Goal: Task Accomplishment & Management: Use online tool/utility

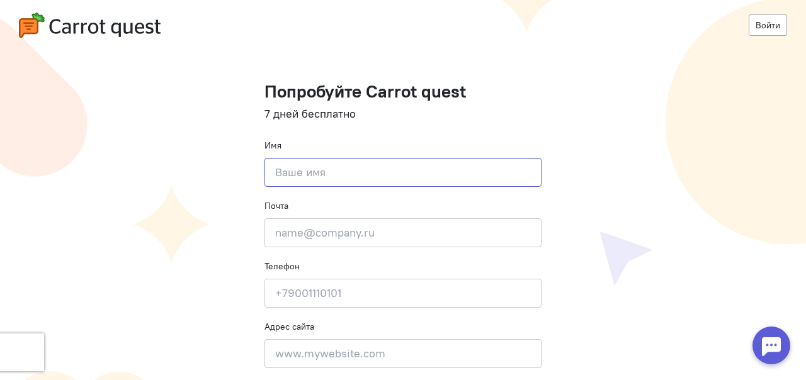
click at [370, 167] on input at bounding box center [402, 172] width 277 height 29
type input "[PERSON_NAME]"
type input "[EMAIL_ADDRESS][DOMAIN_NAME]"
click at [368, 295] on input at bounding box center [402, 293] width 277 height 29
type input "9"
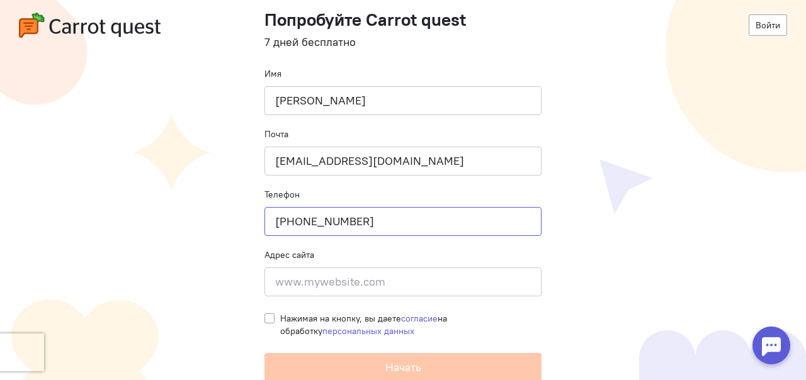
scroll to position [73, 0]
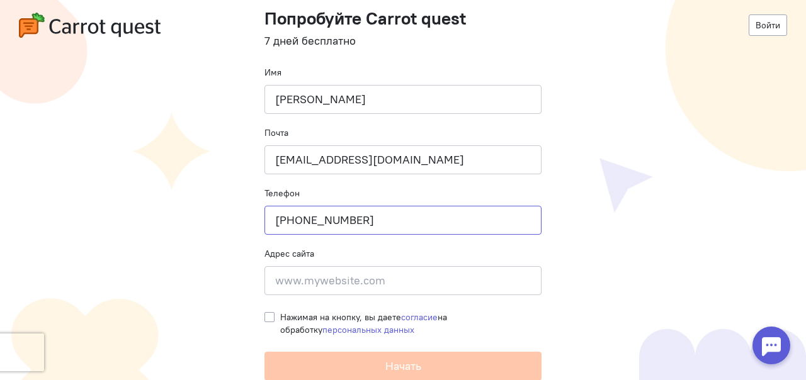
type input "[PHONE_NUMBER]"
click at [372, 284] on input at bounding box center [402, 280] width 277 height 29
paste input "[URL][DOMAIN_NAME]"
drag, startPoint x: 272, startPoint y: 280, endPoint x: 805, endPoint y: 302, distance: 533.7
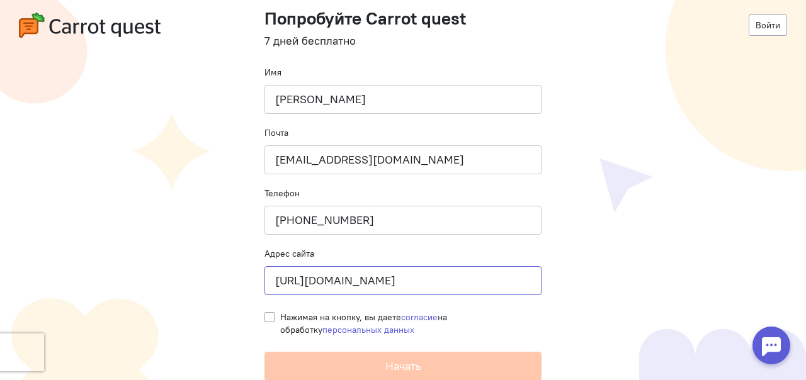
click at [805, 302] on body "Войти Попробуйте Carrot quest 7 дней бесплатно Имя [PERSON_NAME] Почта [EMAIL_A…" at bounding box center [403, 190] width 806 height 380
drag, startPoint x: 528, startPoint y: 279, endPoint x: 0, endPoint y: 227, distance: 530.2
click at [0, 227] on cq-registration "Войти Попробуйте Carrot quest 7 дней бесплатно Имя [PERSON_NAME] Почта [EMAIL_A…" at bounding box center [403, 154] width 806 height 454
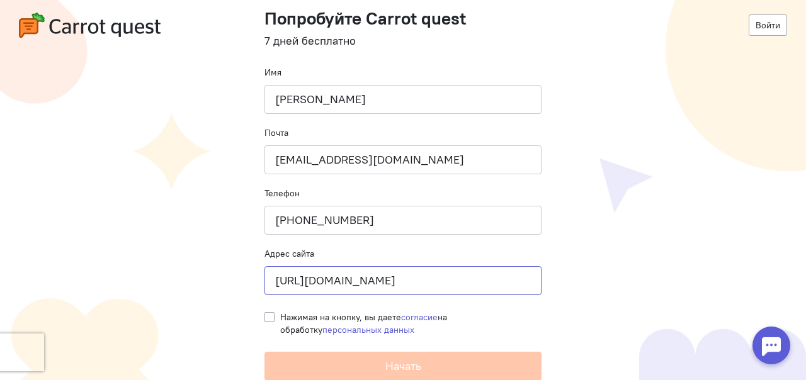
drag, startPoint x: 525, startPoint y: 281, endPoint x: 0, endPoint y: 239, distance: 526.7
click at [0, 239] on cq-registration "Войти Попробуйте Carrot quest 7 дней бесплатно Имя [PERSON_NAME] Почта [EMAIL_A…" at bounding box center [403, 154] width 806 height 454
click at [381, 285] on input "[URL][DOMAIN_NAME]" at bounding box center [402, 280] width 277 height 29
drag, startPoint x: 366, startPoint y: 283, endPoint x: 805, endPoint y: 302, distance: 439.2
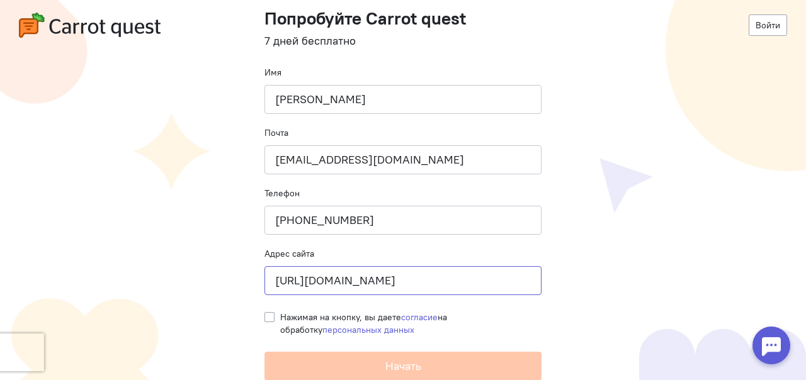
click at [805, 302] on body "Войти Попробуйте Carrot quest 7 дней бесплатно Имя [PERSON_NAME] Почта [EMAIL_A…" at bounding box center [403, 190] width 806 height 380
type input "[URL][DOMAIN_NAME]"
click at [280, 314] on label "Нажимая на кнопку, вы даете согласие на обработку персональных данных" at bounding box center [410, 323] width 261 height 25
click at [264, 314] on input "Нажимая на кнопку, вы даете согласие на обработку персональных данных" at bounding box center [269, 316] width 10 height 11
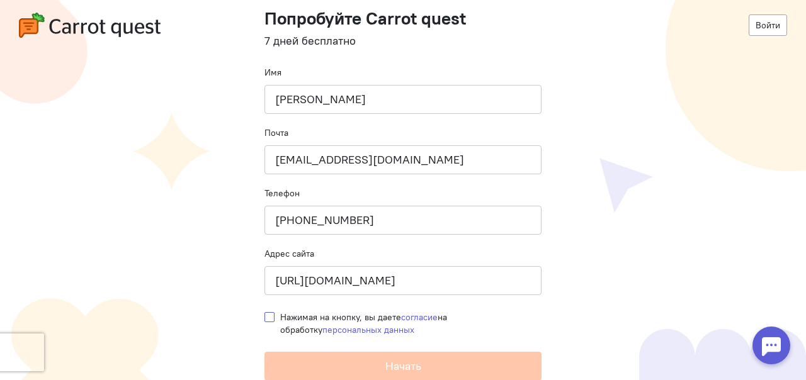
checkbox input "true"
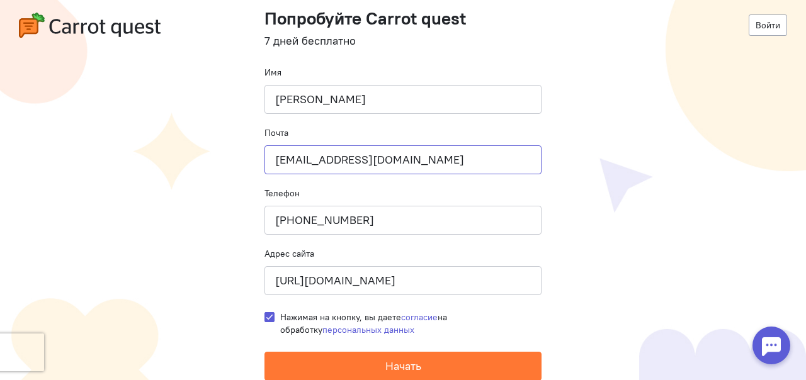
drag, startPoint x: 467, startPoint y: 161, endPoint x: 133, endPoint y: 161, distance: 333.0
click at [133, 161] on cq-registration "Войти Попробуйте Carrot quest 7 дней бесплатно Имя [PERSON_NAME] Почта [EMAIL_A…" at bounding box center [403, 154] width 806 height 454
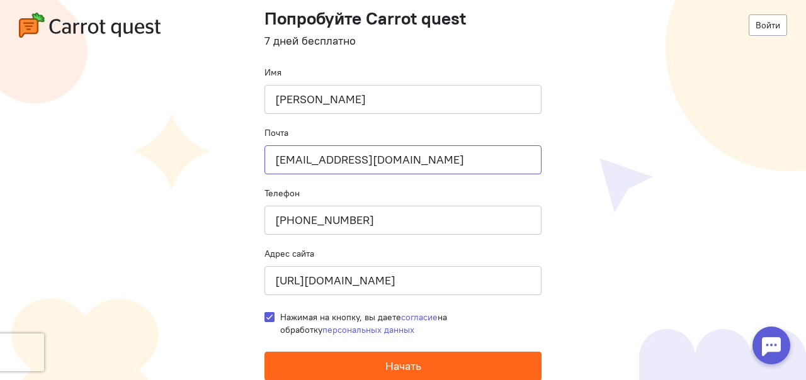
type input "[EMAIL_ADDRESS][DOMAIN_NAME]"
click at [385, 370] on span "Начать" at bounding box center [403, 366] width 36 height 14
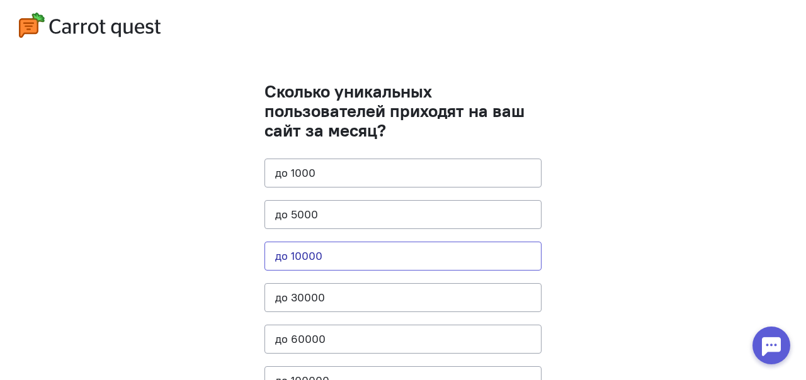
click at [420, 264] on button "до 10000" at bounding box center [402, 256] width 277 height 29
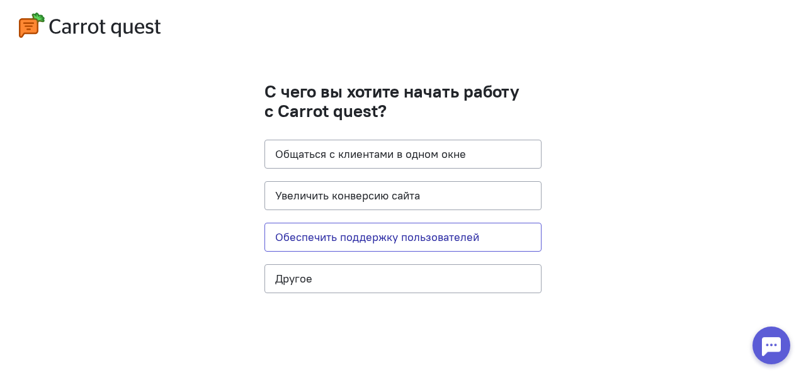
click at [451, 239] on button "Обеспечить поддержку пользователей" at bounding box center [402, 237] width 277 height 29
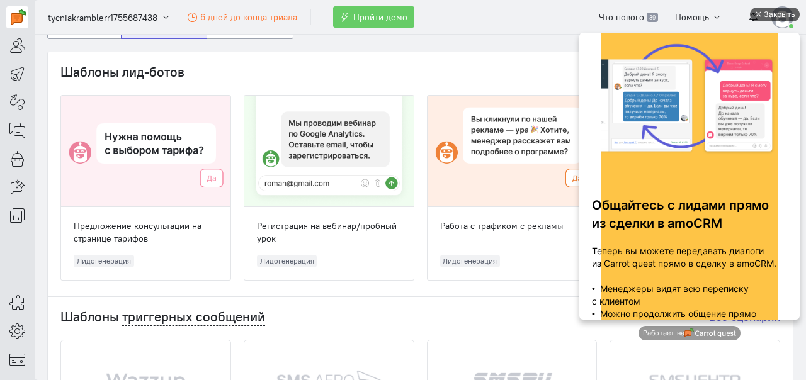
click at [766, 10] on div "Закрыть" at bounding box center [779, 15] width 31 height 14
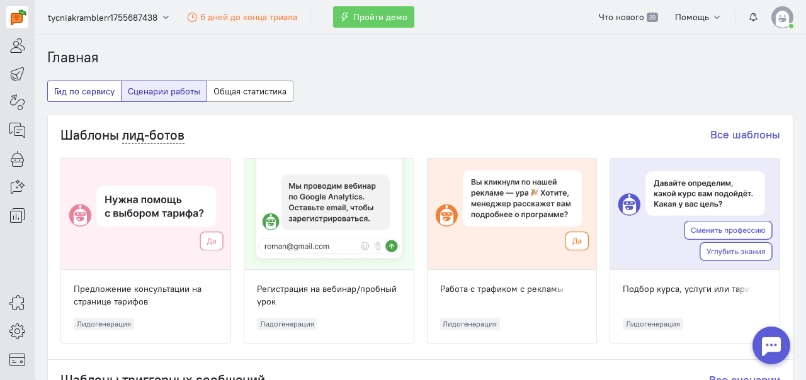
click at [79, 91] on button "Гид по сервису" at bounding box center [84, 91] width 74 height 21
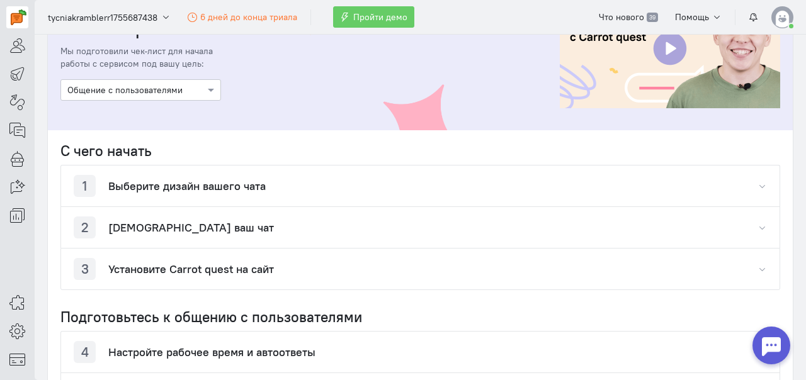
scroll to position [125, 0]
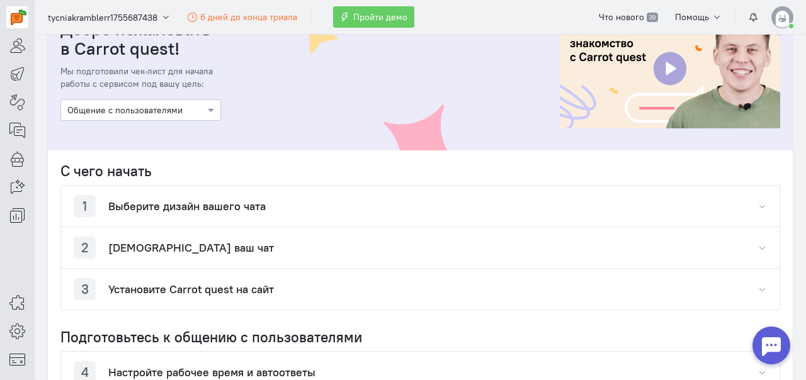
click at [746, 205] on div "1 Выберите дизайн вашего чата" at bounding box center [420, 206] width 718 height 41
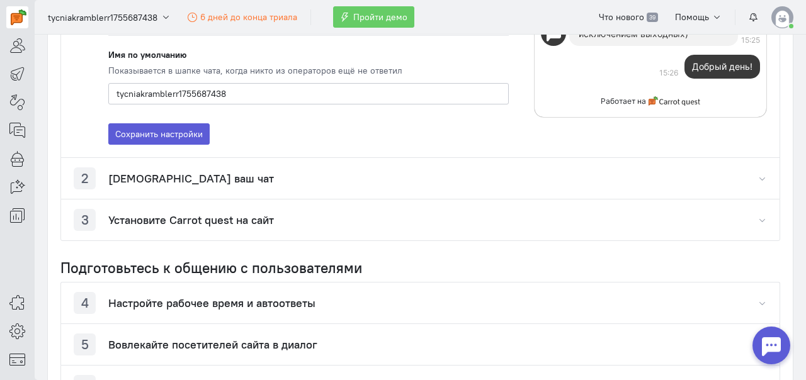
scroll to position [629, 0]
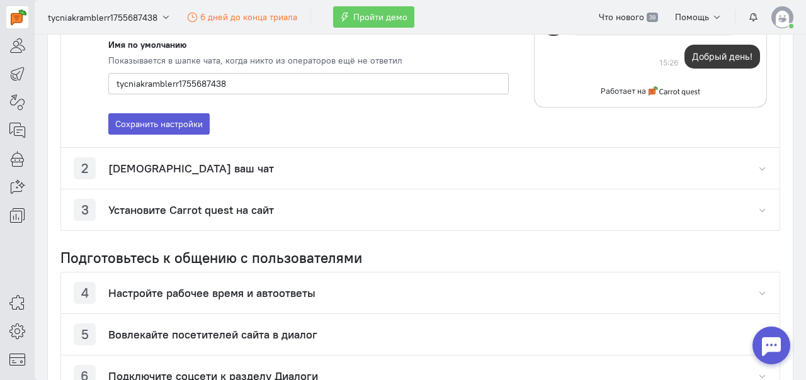
click at [742, 209] on div "3 Установите Carrot quest на сайт" at bounding box center [420, 210] width 718 height 41
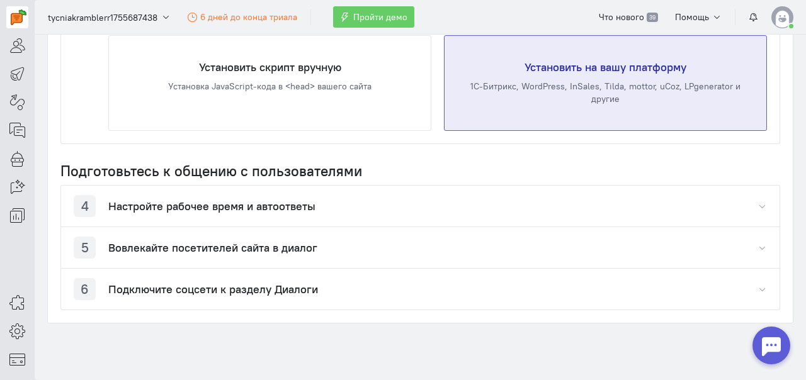
scroll to position [903, 0]
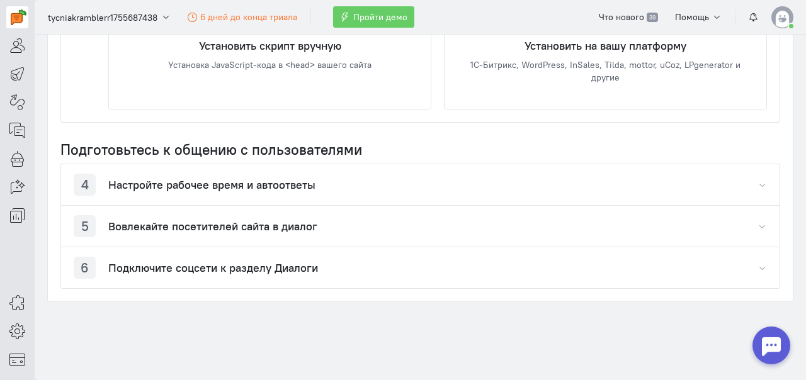
click at [757, 181] on div "4 Настройте рабочее время и автоответы" at bounding box center [420, 184] width 718 height 41
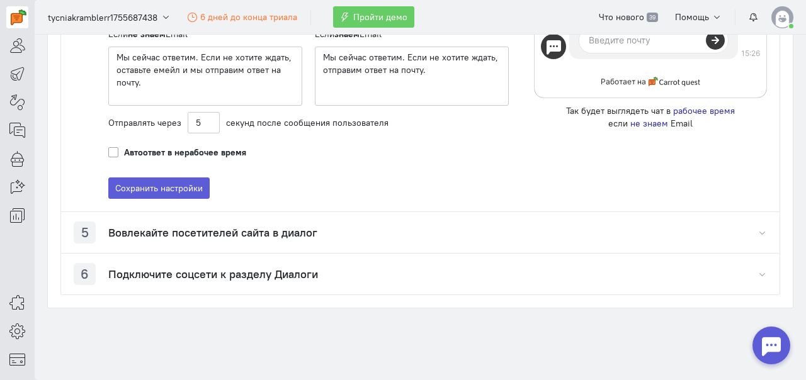
scroll to position [1361, 0]
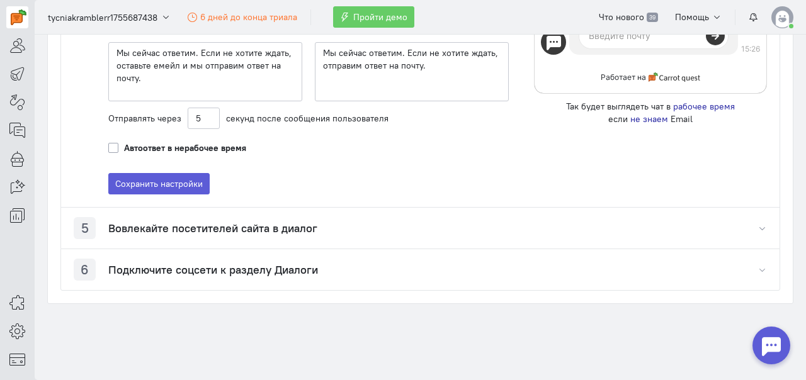
click at [757, 224] on icon "button" at bounding box center [761, 228] width 9 height 9
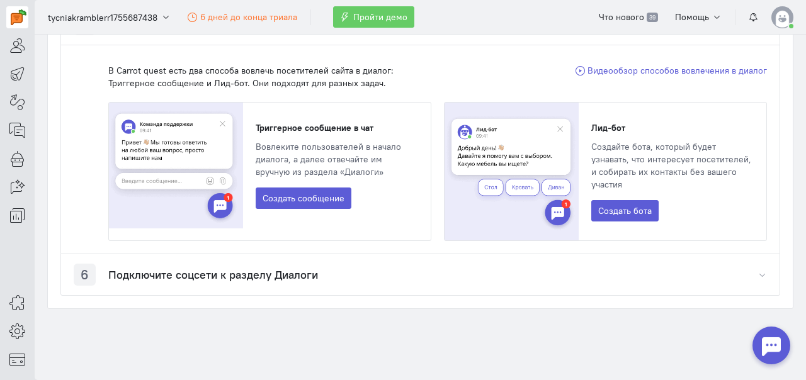
scroll to position [1569, 0]
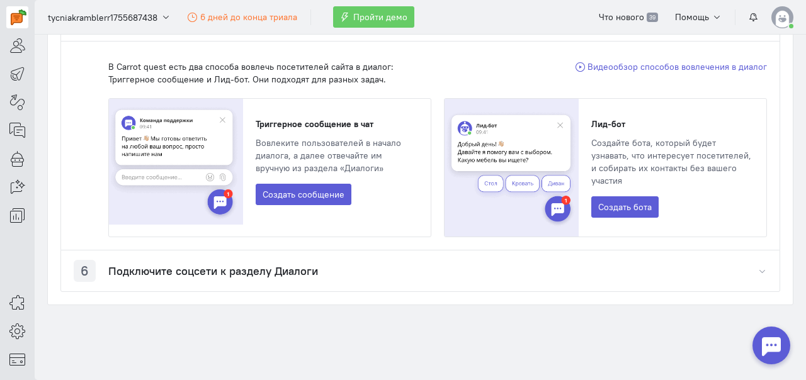
click at [739, 263] on div "6 Подключите соцсети к разделу Диалоги" at bounding box center [420, 271] width 718 height 41
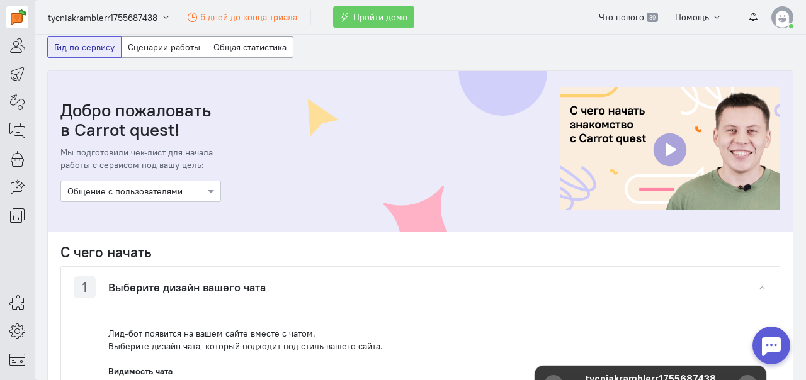
scroll to position [0, 0]
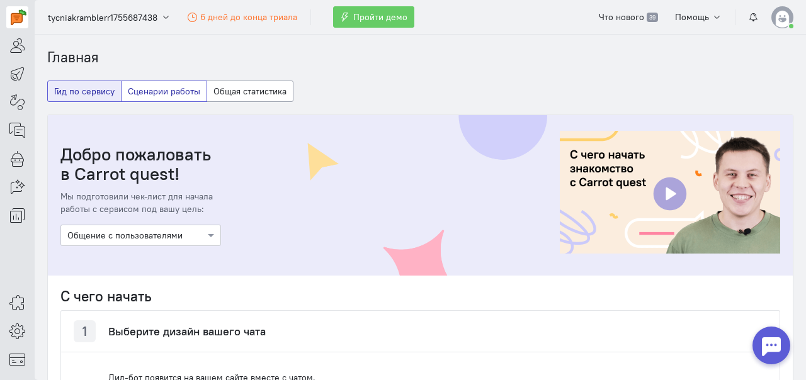
click at [176, 84] on button "Сценарии работы" at bounding box center [164, 91] width 86 height 21
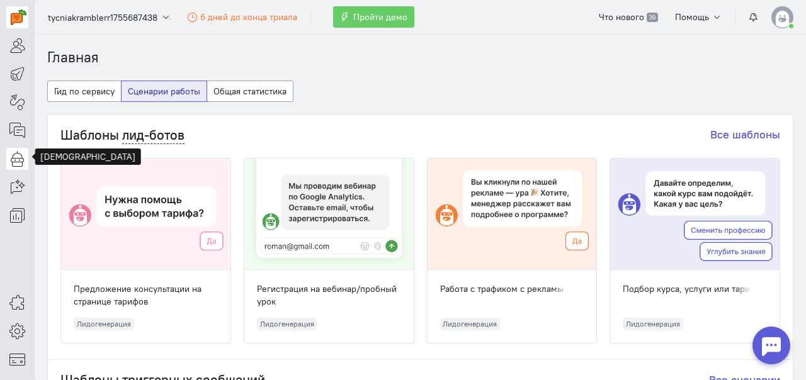
click at [16, 156] on icon at bounding box center [17, 158] width 16 height 15
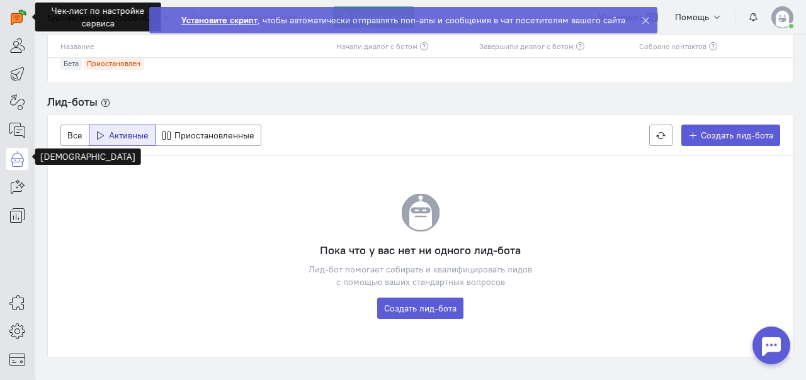
scroll to position [183, 0]
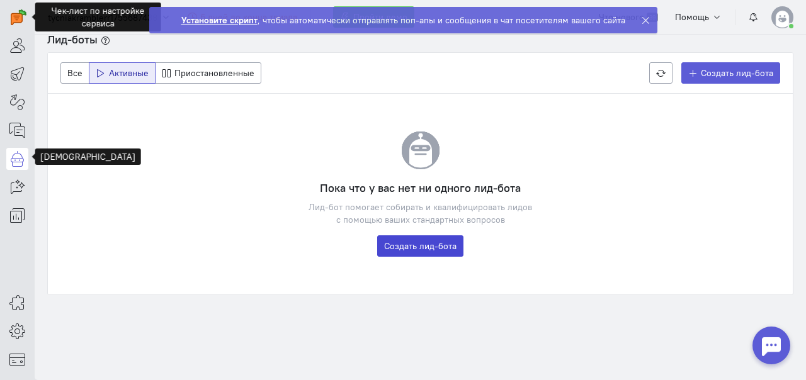
click at [440, 240] on link "Создать лид-бота" at bounding box center [420, 245] width 86 height 21
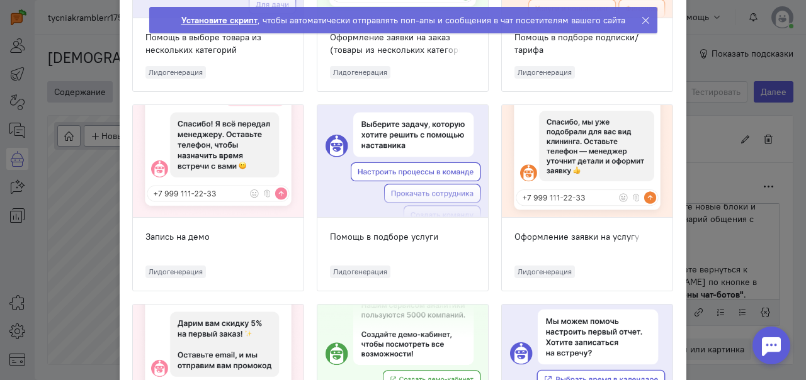
scroll to position [755, 0]
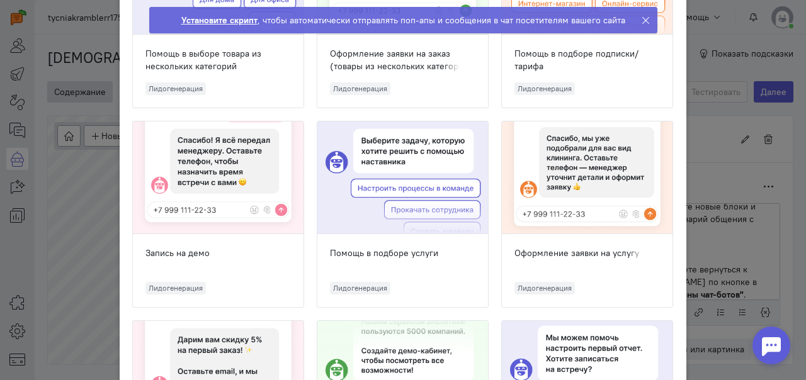
click at [397, 147] on div at bounding box center [402, 178] width 171 height 113
